Goal: Task Accomplishment & Management: Complete application form

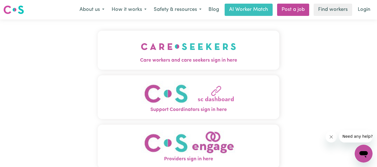
click at [191, 60] on span "Care workers and care seekers sign in here" at bounding box center [189, 60] width 182 height 7
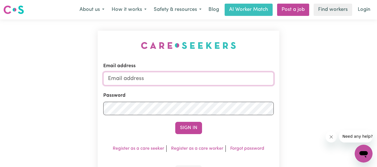
click at [187, 77] on input "Email address" at bounding box center [188, 78] width 171 height 13
type input "[PERSON_NAME][EMAIL_ADDRESS][DOMAIN_NAME]"
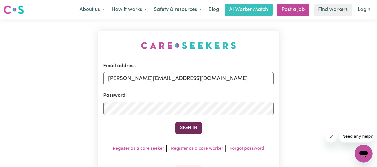
click at [189, 126] on button "Sign In" at bounding box center [188, 128] width 27 height 12
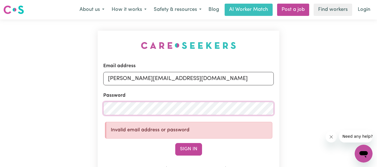
click at [102, 111] on div "Email address [PERSON_NAME][EMAIL_ADDRESS][DOMAIN_NAME] Password Invalid email …" at bounding box center [189, 121] width 182 height 180
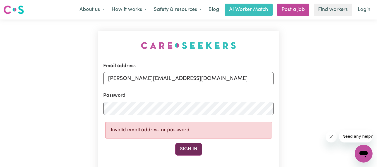
click at [186, 150] on button "Sign In" at bounding box center [188, 149] width 27 height 12
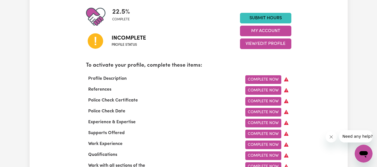
scroll to position [167, 0]
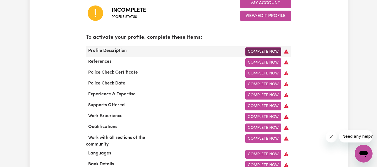
click at [275, 52] on link "Complete Now" at bounding box center [263, 51] width 36 height 9
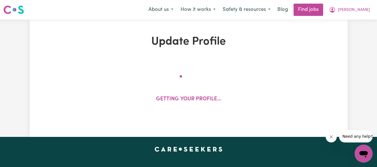
select select "[DEMOGRAPHIC_DATA]"
select select "Student Visa"
select select "Studying a healthcare related degree or qualification"
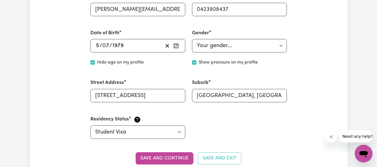
scroll to position [223, 0]
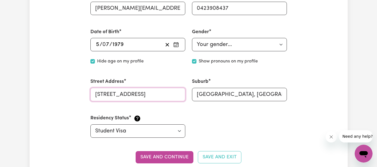
drag, startPoint x: 138, startPoint y: 100, endPoint x: 83, endPoint y: 99, distance: 55.3
type input "[STREET_ADDRESS]"
click at [247, 92] on input "[GEOGRAPHIC_DATA], [GEOGRAPHIC_DATA], 5043" at bounding box center [239, 94] width 95 height 13
drag, startPoint x: 239, startPoint y: 95, endPoint x: 192, endPoint y: 95, distance: 47.2
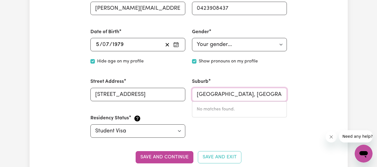
click at [192, 95] on input "[GEOGRAPHIC_DATA], [GEOGRAPHIC_DATA], 5043" at bounding box center [239, 94] width 95 height 13
type input "[GEOGRAPHIC_DATA], [GEOGRAPHIC_DATA], 5043"
drag, startPoint x: 139, startPoint y: 132, endPoint x: 144, endPoint y: 132, distance: 5.3
click at [139, 132] on select "Select your residency status... [DEMOGRAPHIC_DATA] citizen Australian PR [DEMOG…" at bounding box center [137, 130] width 95 height 13
click at [90, 124] on select "Select your residency status... [DEMOGRAPHIC_DATA] citizen Australian PR [DEMOG…" at bounding box center [137, 130] width 95 height 13
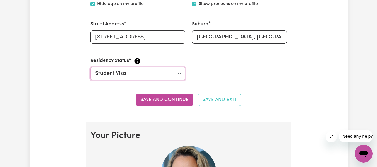
scroll to position [307, 0]
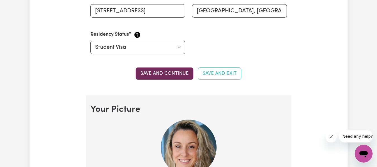
click at [177, 73] on button "Save and continue" at bounding box center [165, 74] width 58 height 12
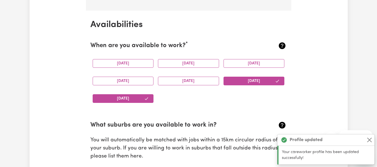
scroll to position [514, 0]
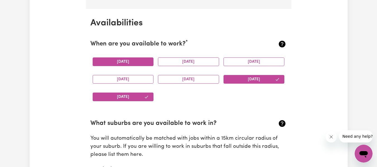
click at [139, 63] on button "[DATE]" at bounding box center [123, 61] width 61 height 9
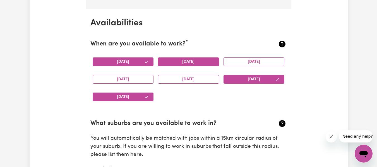
click at [176, 65] on button "[DATE]" at bounding box center [188, 61] width 61 height 9
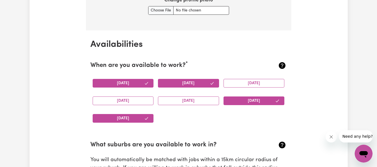
scroll to position [486, 0]
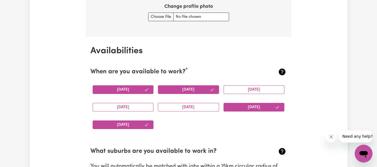
click at [210, 90] on icon "button" at bounding box center [212, 90] width 4 height 4
click at [140, 87] on button "[DATE]" at bounding box center [123, 89] width 61 height 9
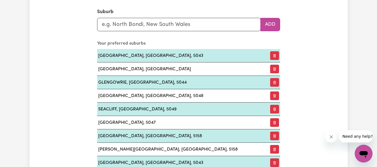
scroll to position [626, 0]
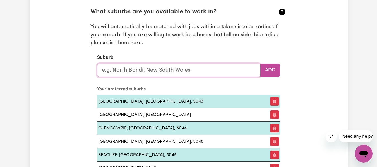
click at [174, 72] on input "text" at bounding box center [179, 70] width 164 height 13
type input "woo"
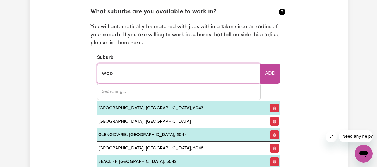
type input "wooCOO, [GEOGRAPHIC_DATA], 4620"
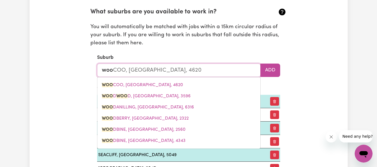
type input "wood"
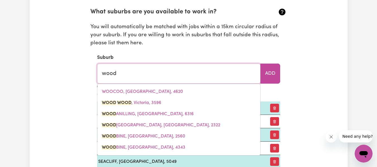
type input "wood [PERSON_NAME][GEOGRAPHIC_DATA], 3596"
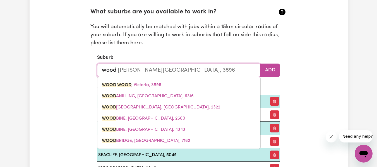
type input "woodc"
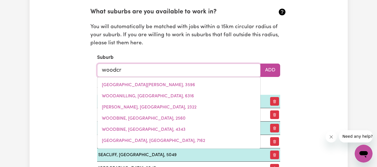
type input "woodcro"
type input "woodcroFT, [GEOGRAPHIC_DATA], 2767"
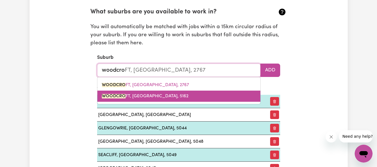
click at [145, 97] on span "WOODCRO FT, [GEOGRAPHIC_DATA], 5162" at bounding box center [145, 96] width 87 height 4
type input "[GEOGRAPHIC_DATA], [GEOGRAPHIC_DATA], 5162"
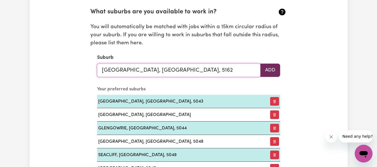
type input "[GEOGRAPHIC_DATA], [GEOGRAPHIC_DATA], 5162"
drag, startPoint x: 275, startPoint y: 71, endPoint x: 263, endPoint y: 77, distance: 13.4
click at [274, 71] on button "Add" at bounding box center [270, 70] width 20 height 13
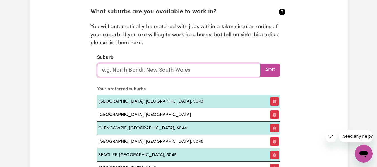
click at [135, 72] on input "text" at bounding box center [179, 70] width 164 height 13
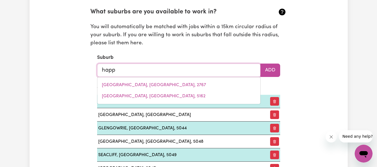
type input "happy"
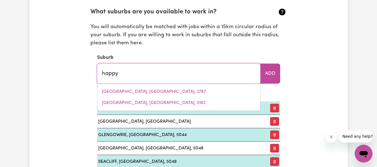
type input "[GEOGRAPHIC_DATA]"
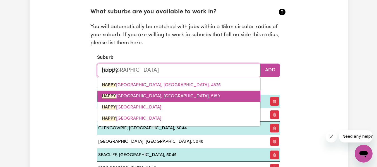
click at [151, 97] on span "[GEOGRAPHIC_DATA], [GEOGRAPHIC_DATA]" at bounding box center [161, 96] width 118 height 4
type input "[GEOGRAPHIC_DATA], [GEOGRAPHIC_DATA]"
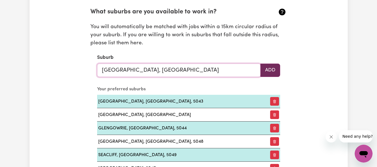
type input "[GEOGRAPHIC_DATA], [GEOGRAPHIC_DATA]"
click at [273, 72] on button "Add" at bounding box center [270, 70] width 20 height 13
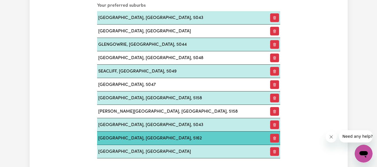
scroll to position [598, 0]
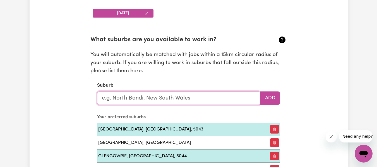
click at [132, 96] on input "text" at bounding box center [179, 98] width 164 height 13
type input "fla"
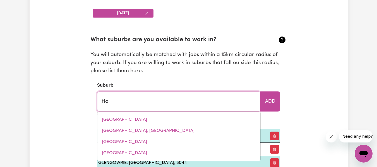
type input "flaGGY CREEK, [GEOGRAPHIC_DATA], 3875"
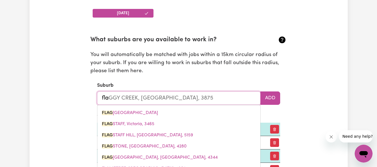
type input "flag"
type input "[GEOGRAPHIC_DATA]"
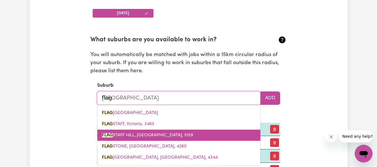
click at [147, 136] on span "FLAG STAFF HILL, [GEOGRAPHIC_DATA], 5159" at bounding box center [147, 135] width 91 height 4
type input "[GEOGRAPHIC_DATA], [GEOGRAPHIC_DATA], 5159"
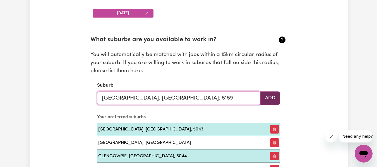
type input "[GEOGRAPHIC_DATA], [GEOGRAPHIC_DATA], 5159"
click at [270, 99] on button "Add" at bounding box center [270, 98] width 20 height 13
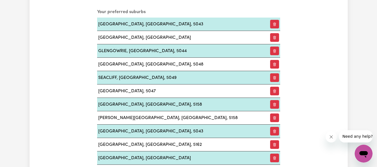
scroll to position [626, 0]
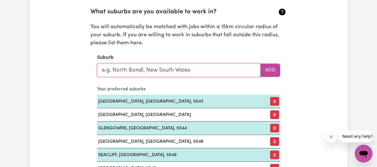
click at [123, 69] on input "text" at bounding box center [179, 70] width 164 height 13
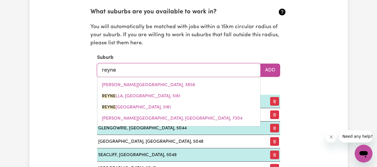
type input "[PERSON_NAME]"
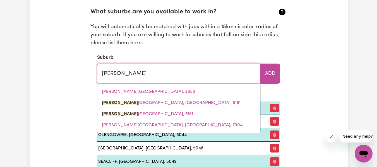
type input "reynelLA, [GEOGRAPHIC_DATA], 5161"
type input "reynell"
type input "reynellA, [GEOGRAPHIC_DATA], 5161"
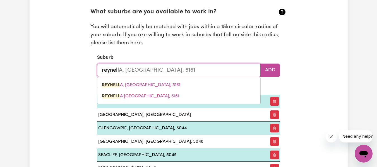
type input "reynella"
type input "reynella, [GEOGRAPHIC_DATA], 5161"
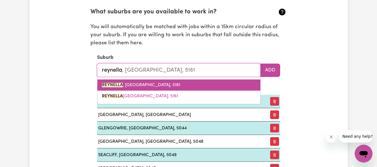
click at [131, 86] on span "REYNELLA , [GEOGRAPHIC_DATA], 5161" at bounding box center [141, 85] width 78 height 4
type input "REYNELLA, [GEOGRAPHIC_DATA], 5161"
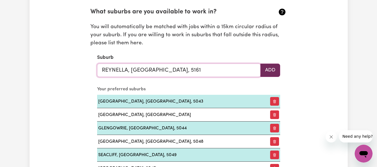
type input "REYNELLA, [GEOGRAPHIC_DATA], 5161"
click at [273, 71] on button "Add" at bounding box center [270, 70] width 20 height 13
click at [171, 74] on input "text" at bounding box center [179, 70] width 164 height 13
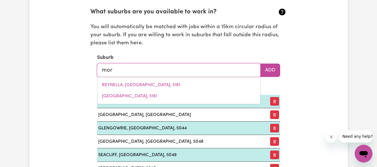
type input "morp"
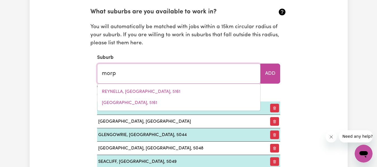
type input "morpETH, [GEOGRAPHIC_DATA], 2321"
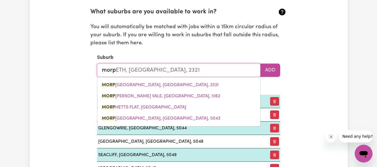
type input "morph"
type input "morphe"
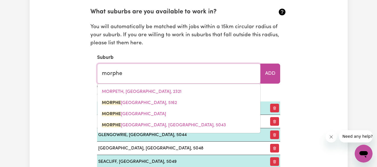
type input "morpheTT VALE, [GEOGRAPHIC_DATA], 5162"
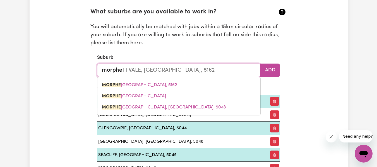
type input "[GEOGRAPHIC_DATA], [GEOGRAPHIC_DATA], 5162"
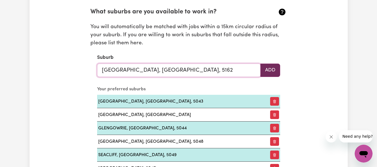
type input "[GEOGRAPHIC_DATA], [GEOGRAPHIC_DATA], 5162"
click at [273, 70] on button "Add" at bounding box center [270, 70] width 20 height 13
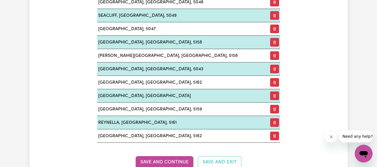
scroll to position [877, 0]
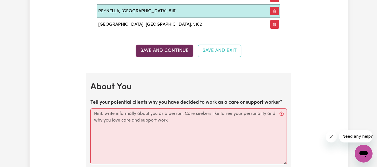
click at [172, 50] on button "Save and Continue" at bounding box center [165, 51] width 58 height 12
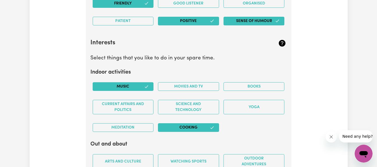
scroll to position [1173, 0]
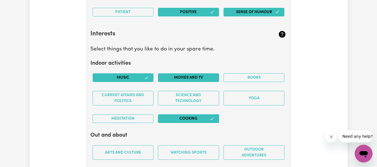
click at [208, 80] on button "Movies and TV" at bounding box center [188, 77] width 61 height 9
click at [213, 117] on icon "button" at bounding box center [212, 119] width 4 height 4
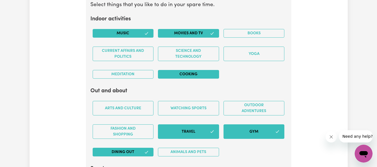
scroll to position [1229, 0]
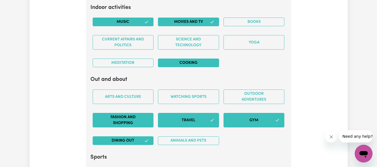
click at [128, 122] on button "Fashion and shopping" at bounding box center [123, 120] width 61 height 15
click at [136, 123] on button "Fashion and shopping" at bounding box center [123, 120] width 61 height 15
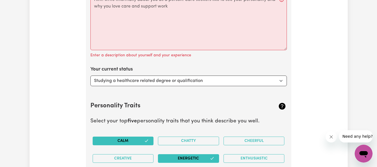
scroll to position [977, 0]
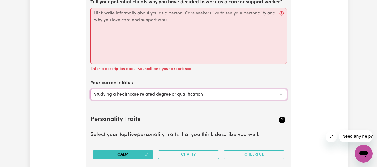
click at [279, 96] on select "Select... Studying a healthcare related degree or qualification Studying a non-…" at bounding box center [188, 94] width 196 height 11
select select "Looking for extra work to fill my week and/or weekends"
click at [90, 89] on select "Select... Studying a healthcare related degree or qualification Studying a non-…" at bounding box center [188, 94] width 196 height 11
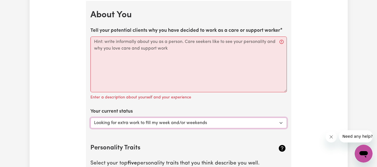
scroll to position [894, 0]
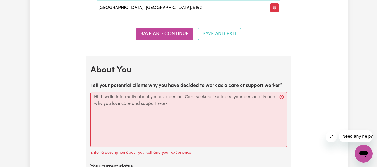
drag, startPoint x: 280, startPoint y: 85, endPoint x: 176, endPoint y: 87, distance: 103.8
click at [177, 88] on label "Tell your potential clients why you have decided to work as a care or support w…" at bounding box center [185, 85] width 190 height 7
click at [176, 87] on label "Tell your potential clients why you have decided to work as a care or support w…" at bounding box center [185, 85] width 190 height 7
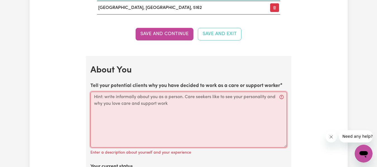
click at [176, 92] on textarea "Tell your potential clients why you have decided to work as a care or support w…" at bounding box center [188, 120] width 196 height 56
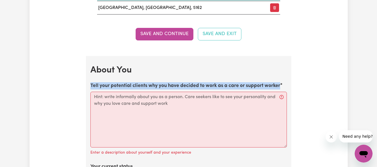
drag, startPoint x: 90, startPoint y: 84, endPoint x: 280, endPoint y: 87, distance: 190.4
click at [280, 87] on label "Tell your potential clients why you have decided to work as a care or support w…" at bounding box center [185, 85] width 190 height 7
copy label "Tell your potential clients why you have decided to work as a care or support w…"
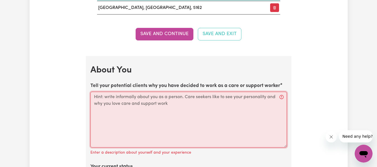
drag, startPoint x: 92, startPoint y: 99, endPoint x: 174, endPoint y: 103, distance: 82.1
click at [174, 103] on textarea "Tell your potential clients why you have decided to work as a care or support w…" at bounding box center [188, 120] width 196 height 56
click at [175, 105] on textarea "Tell your potential clients why you have decided to work as a care or support w…" at bounding box center [188, 120] width 196 height 56
paste textarea "I decided to work as a support worker because I enjoy helping people feel safe,…"
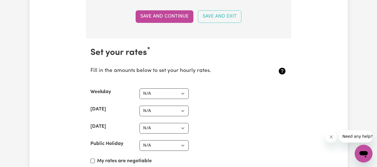
scroll to position [1424, 0]
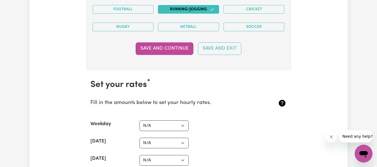
type textarea "I decided to work as a support worker because I enjoy helping people feel safe,…"
click at [167, 51] on button "Save and Continue" at bounding box center [165, 48] width 58 height 12
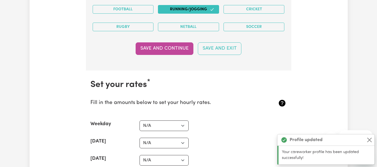
scroll to position [1494, 0]
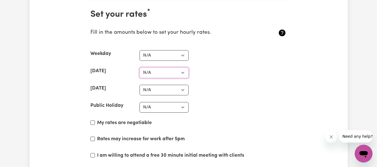
click at [184, 73] on select "N/A $37 $38 $39 $40 $41 $42 $43 $44 $45 $46 $47 $48 $49 $50 $51 $52 $53 $54 $55…" at bounding box center [164, 73] width 49 height 11
select select "55"
click at [140, 68] on select "N/A $37 $38 $39 $40 $41 $42 $43 $44 $45 $46 $47 $48 $49 $50 $51 $52 $53 $54 $55…" at bounding box center [164, 73] width 49 height 11
click at [182, 91] on select "N/A $37 $38 $39 $40 $41 $42 $43 $44 $45 $46 $47 $48 $49 $50 $51 $52 $53 $54 $55…" at bounding box center [164, 90] width 49 height 11
select select "65"
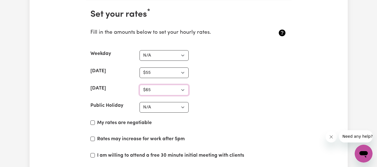
click at [140, 85] on select "N/A $37 $38 $39 $40 $41 $42 $43 $44 $45 $46 $47 $48 $49 $50 $51 $52 $53 $54 $55…" at bounding box center [164, 90] width 49 height 11
click at [183, 107] on select "N/A $37 $38 $39 $40 $41 $42 $43 $44 $45 $46 $47 $48 $49 $50 $51 $52 $53 $54 $55…" at bounding box center [164, 107] width 49 height 11
select select "65"
click at [140, 102] on select "N/A $37 $38 $39 $40 $41 $42 $43 $44 $45 $46 $47 $48 $49 $50 $51 $52 $53 $54 $55…" at bounding box center [164, 107] width 49 height 11
click at [184, 55] on select "N/A $37 $38 $39 $40 $41 $42 $43 $44 $45 $46 $47 $48 $49 $50 $51 $52 $53 $54 $55…" at bounding box center [164, 55] width 49 height 11
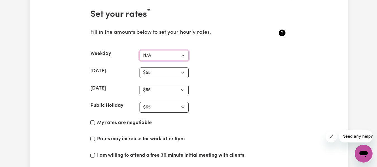
select select "50"
click at [140, 50] on select "N/A $37 $38 $39 $40 $41 $42 $43 $44 $45 $46 $47 $48 $49 $50 $51 $52 $53 $54 $55…" at bounding box center [164, 55] width 49 height 11
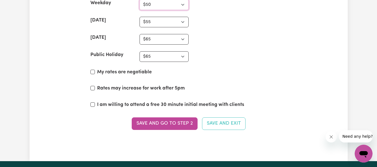
scroll to position [1550, 0]
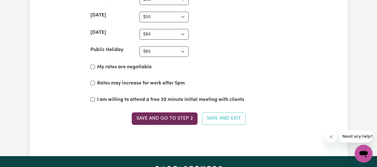
click at [166, 121] on button "Save and go to Step 2" at bounding box center [165, 118] width 66 height 12
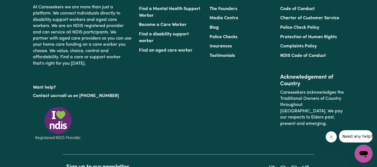
scroll to position [1033, 0]
